Goal: Task Accomplishment & Management: Use online tool/utility

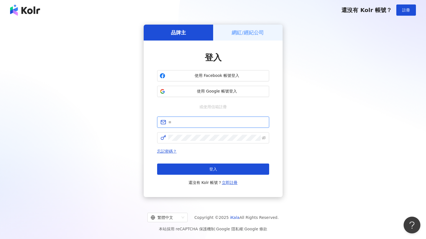
type input "**********"
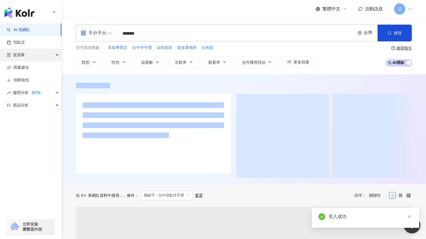
click at [41, 57] on div "資源庫" at bounding box center [30, 55] width 61 height 13
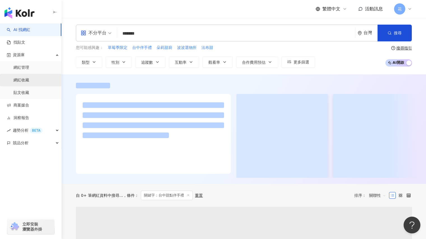
click at [29, 70] on link "網紅管理" at bounding box center [21, 68] width 16 height 6
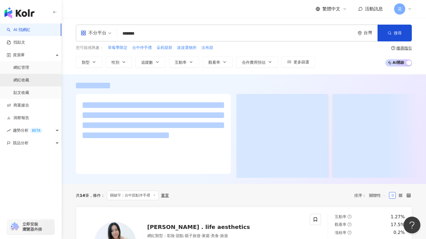
click at [29, 80] on link "網紅收藏" at bounding box center [21, 81] width 16 height 6
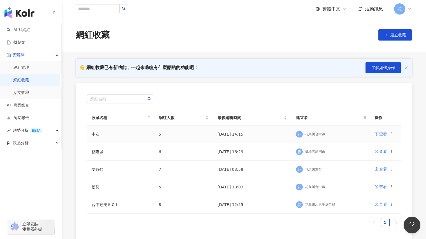
click at [380, 135] on div "查看" at bounding box center [383, 134] width 8 height 6
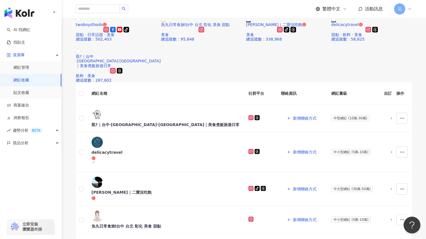
scroll to position [40, 0]
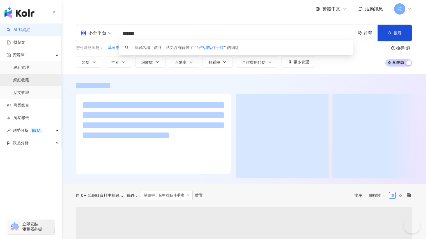
click at [29, 83] on link "網紅收藏" at bounding box center [21, 81] width 16 height 6
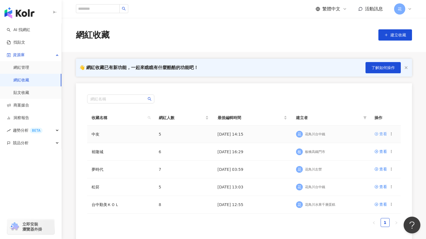
click at [380, 133] on div "查看" at bounding box center [383, 134] width 8 height 6
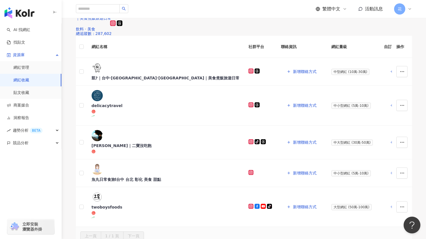
scroll to position [83, 0]
click at [276, 36] on div "twoboysfoods tiktok-icon 甜點 · 日常話題 · 美食 總追蹤數 ： 502,403 魚丸日常食旅l[GEOGRAPHIC_DATA]…" at bounding box center [244, 2] width 341 height 68
